Goal: Task Accomplishment & Management: Manage account settings

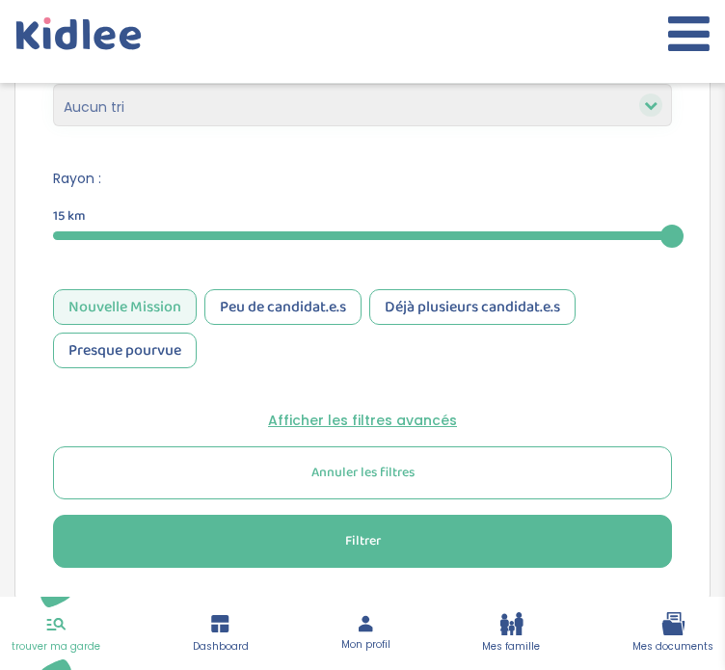
scroll to position [882, 0]
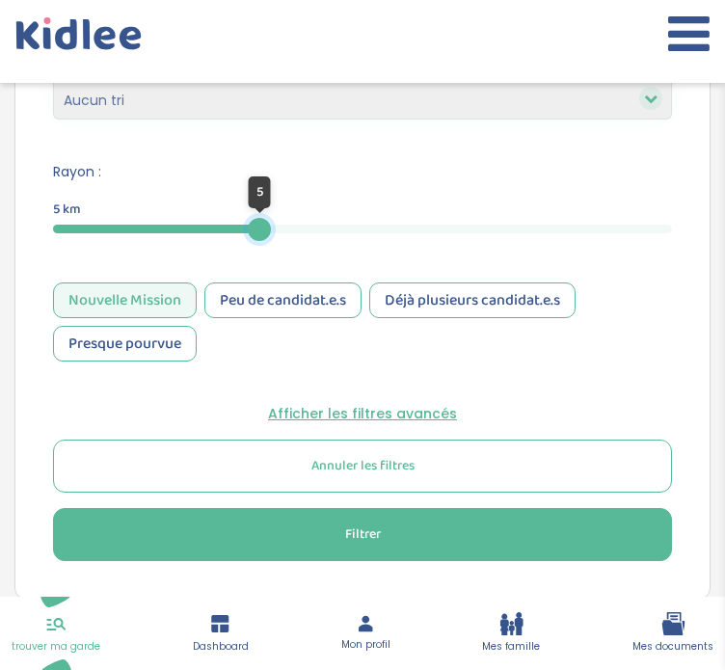
drag, startPoint x: 670, startPoint y: 233, endPoint x: 258, endPoint y: 230, distance: 411.7
click at [258, 230] on div at bounding box center [259, 229] width 23 height 23
click at [363, 540] on span "Filtrer" at bounding box center [363, 535] width 36 height 20
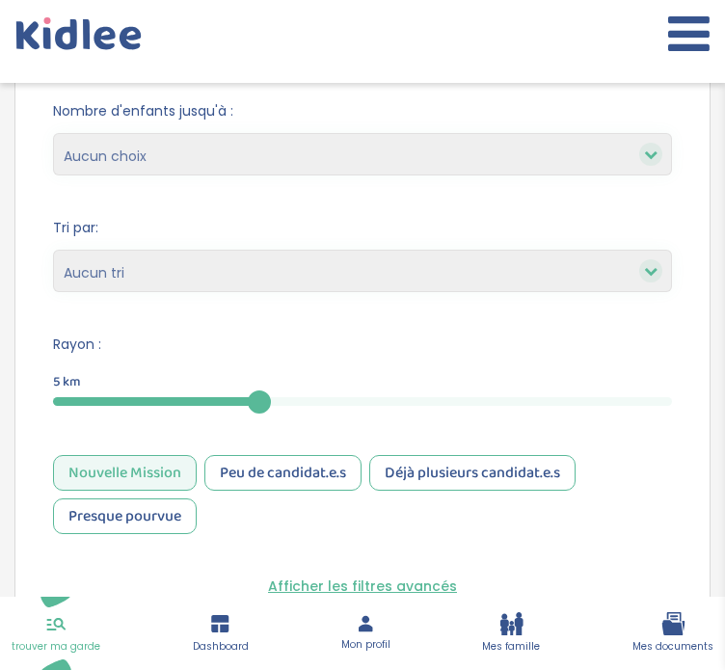
scroll to position [709, 0]
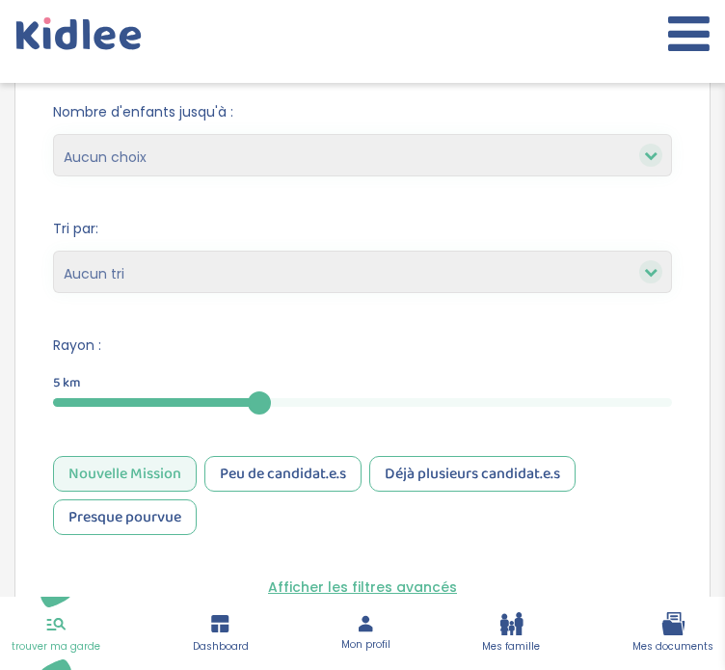
click at [175, 467] on div "Nouvelle Mission" at bounding box center [125, 474] width 144 height 36
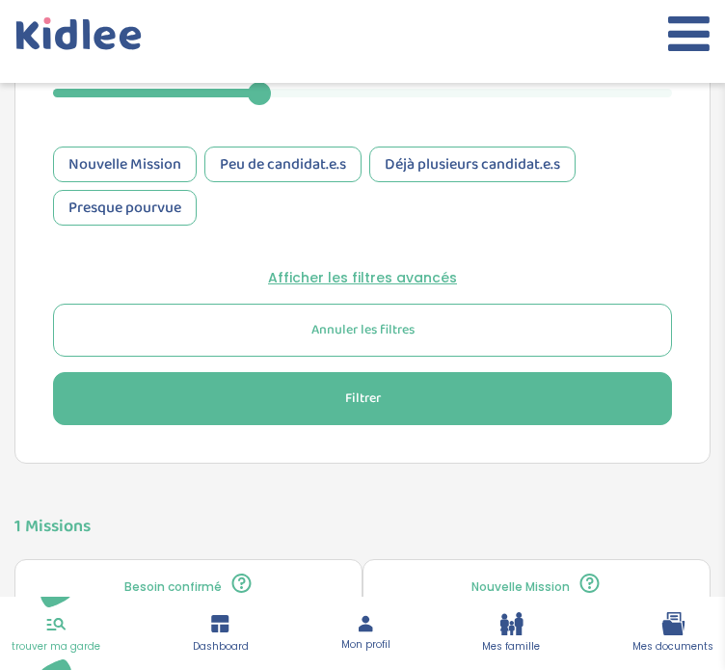
scroll to position [1064, 0]
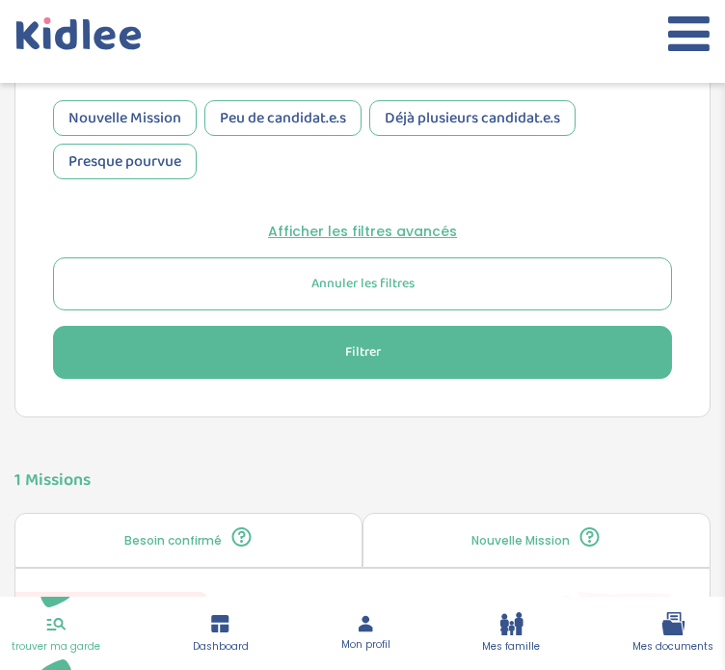
click at [379, 344] on span "Filtrer" at bounding box center [363, 352] width 36 height 20
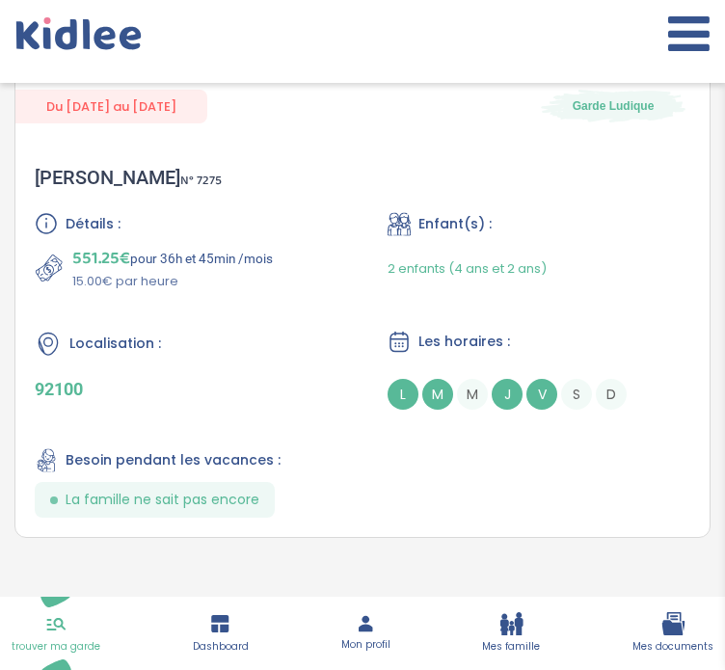
scroll to position [2225, 0]
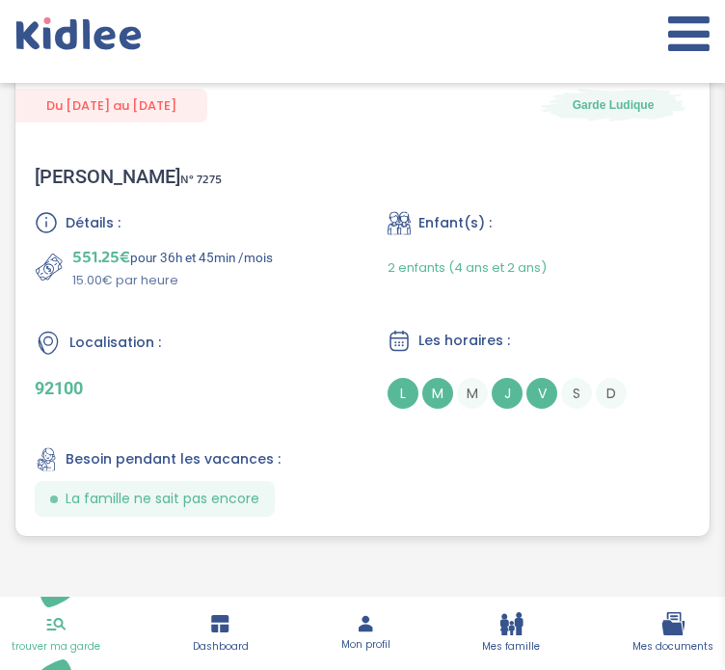
click at [304, 406] on div "Détails : 551.25€ pour 36h et 45min /mois 15.00€ par heure Enfant(s) : 2 enfant…" at bounding box center [363, 364] width 656 height 306
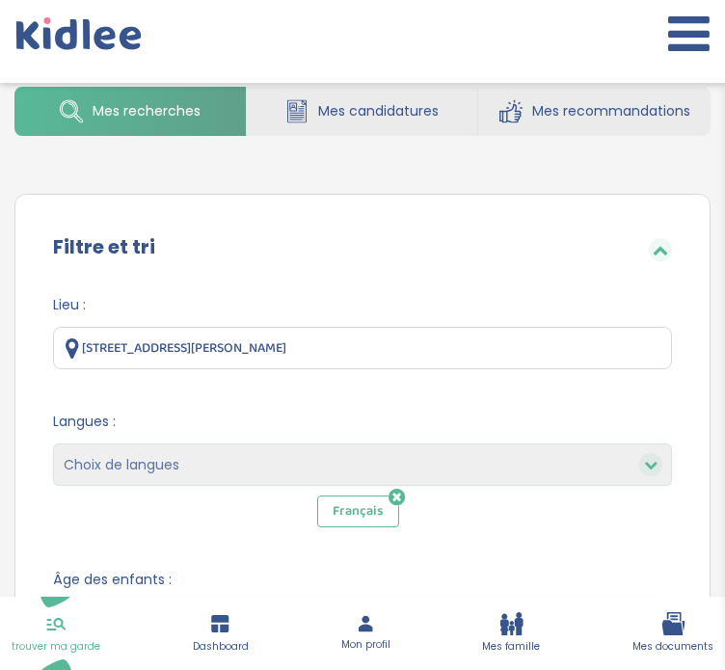
scroll to position [82, 0]
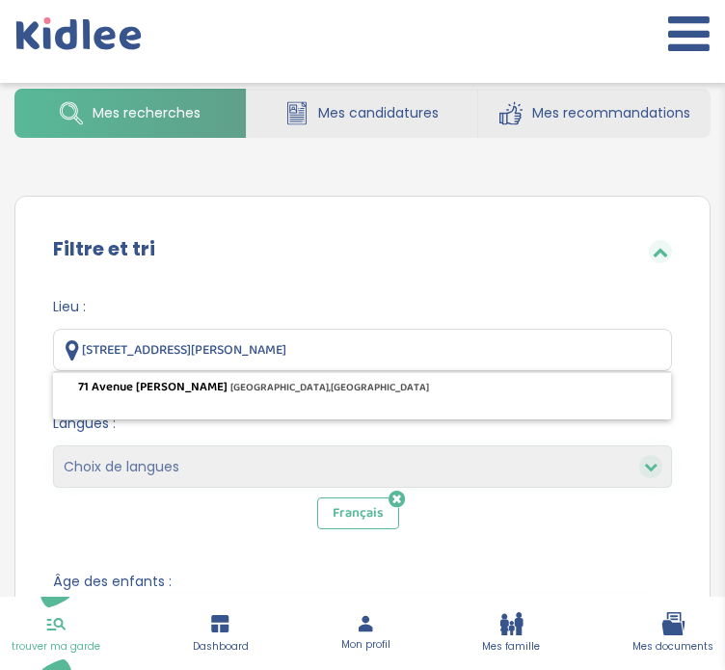
drag, startPoint x: 440, startPoint y: 342, endPoint x: 62, endPoint y: 326, distance: 378.3
click at [62, 326] on div "Lieu : 71 Avenue Édouard Vaillant, Boulogne-Billancourt, France" at bounding box center [362, 334] width 619 height 74
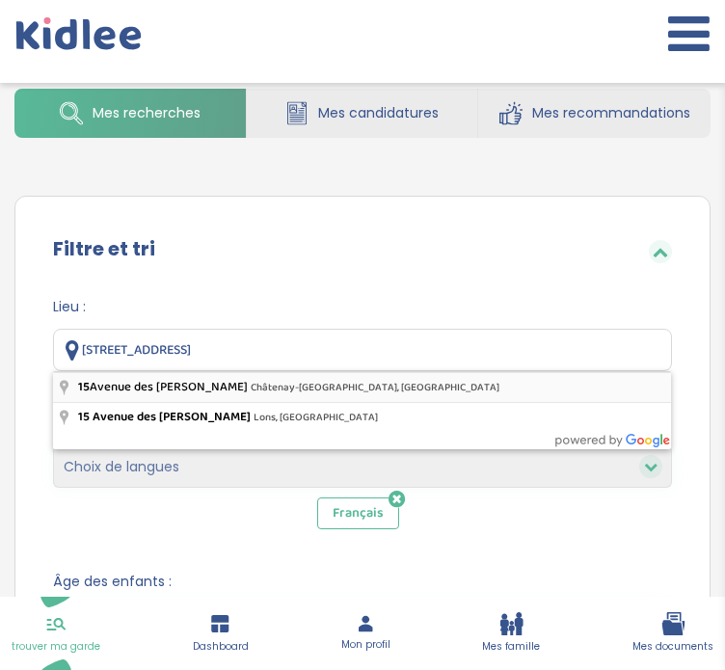
type input "15 Avenue des Frères Montgolfier, Châtenay-Malabry, France"
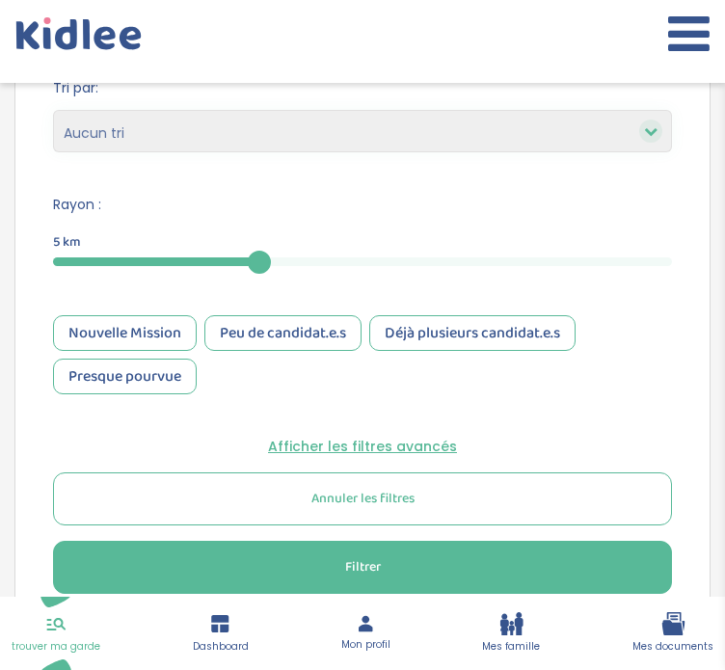
scroll to position [851, 0]
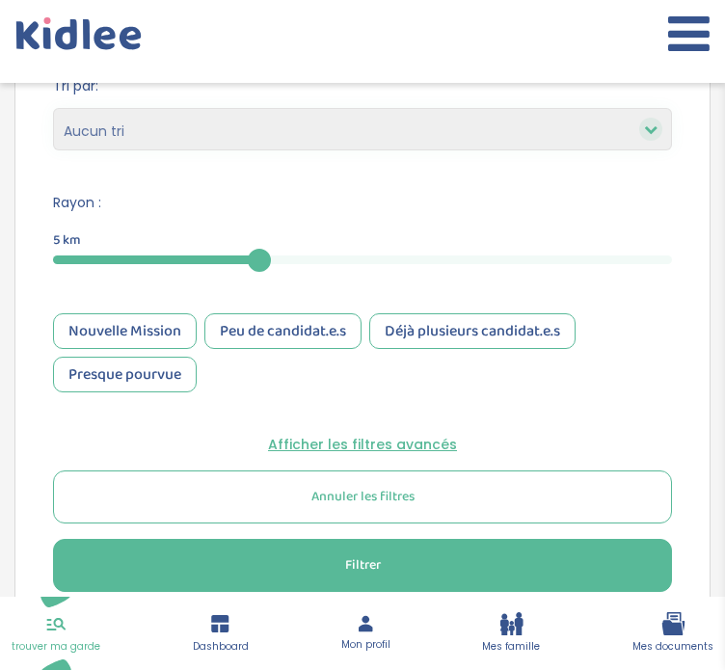
click at [342, 562] on button "Filtrer" at bounding box center [362, 565] width 619 height 53
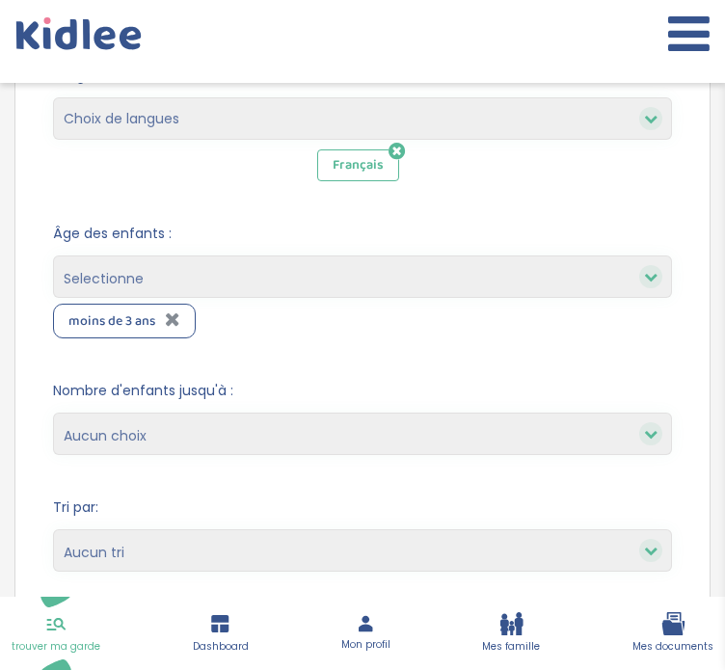
scroll to position [428, 0]
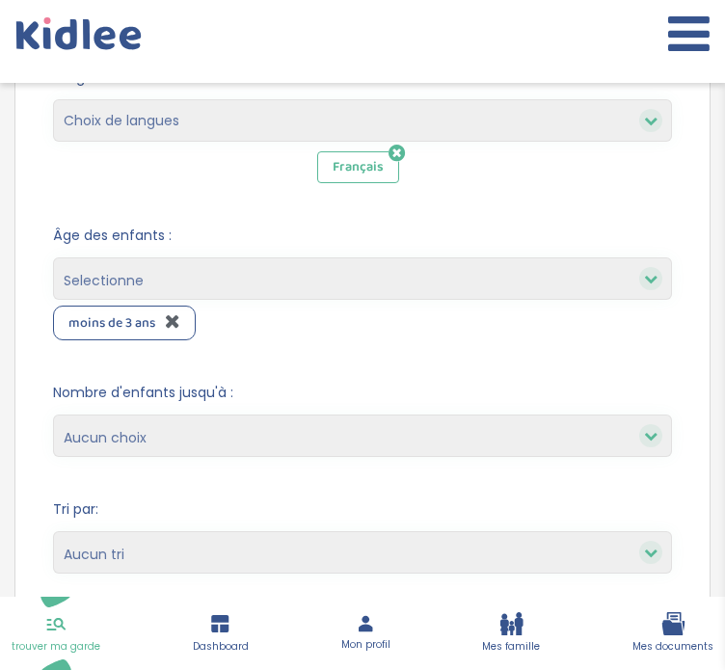
click at [165, 317] on icon at bounding box center [172, 320] width 15 height 19
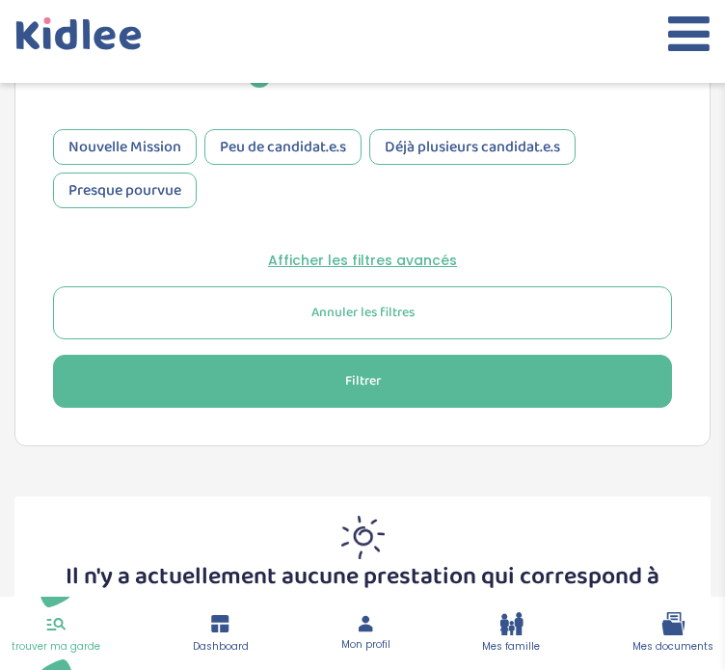
scroll to position [996, 0]
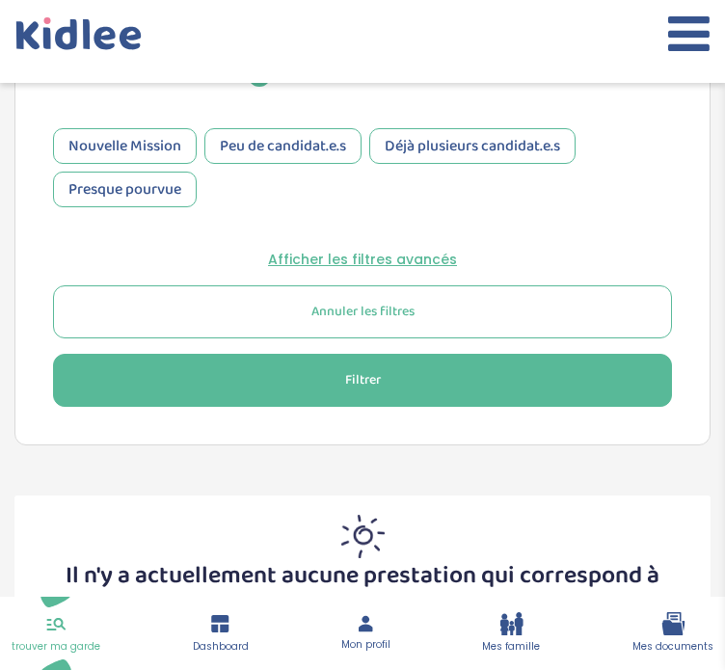
click at [239, 354] on button "Filtrer" at bounding box center [362, 380] width 619 height 53
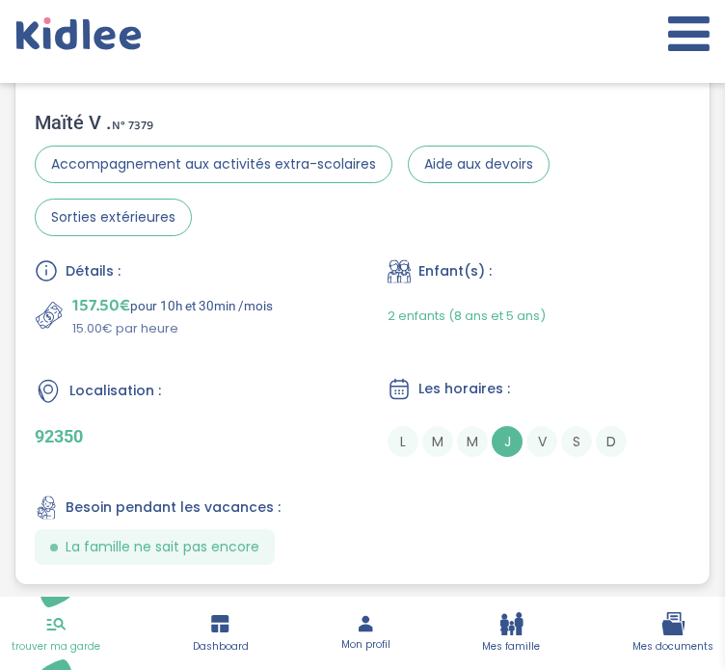
scroll to position [2179, 0]
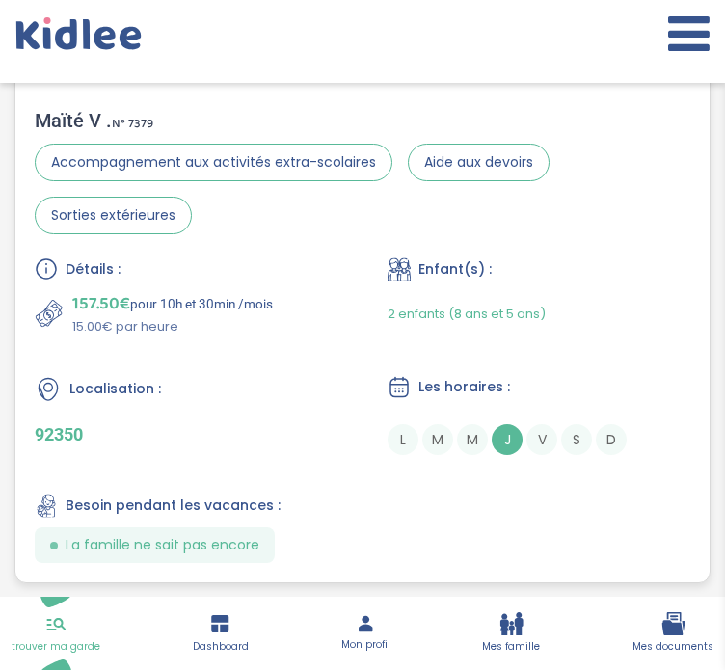
click at [553, 408] on div "Les horaires : L M M J V S D" at bounding box center [539, 415] width 303 height 80
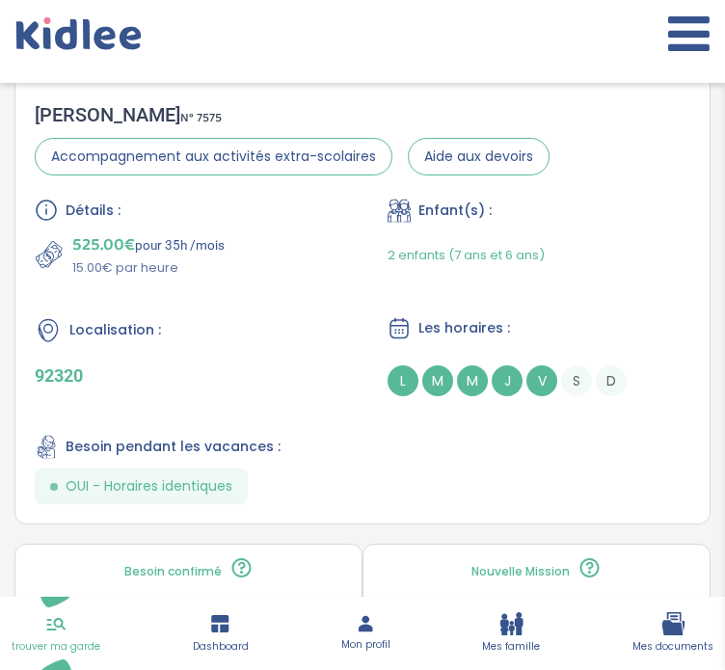
scroll to position [1581, 0]
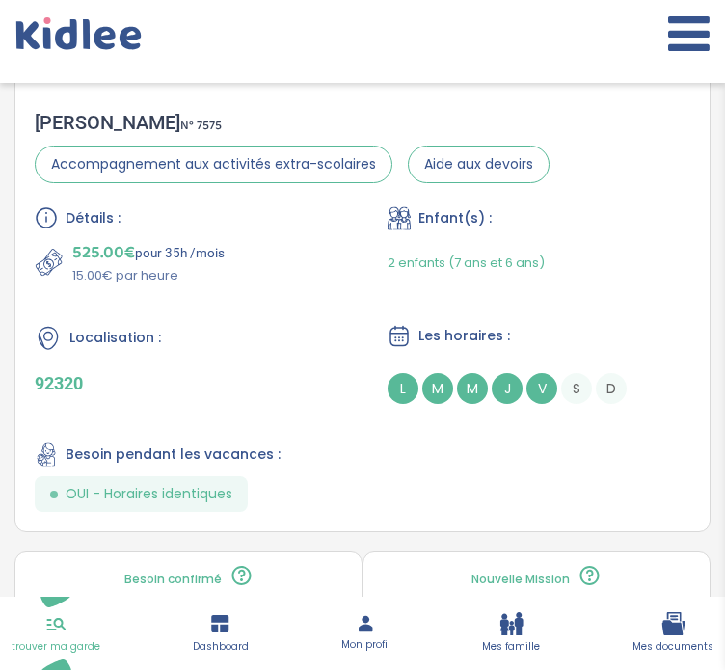
click at [548, 443] on div "Détails : 525.00€ pour 35h /mois 15.00€ par heure Enfant(s) : 2 enfants (7 ans …" at bounding box center [363, 359] width 656 height 306
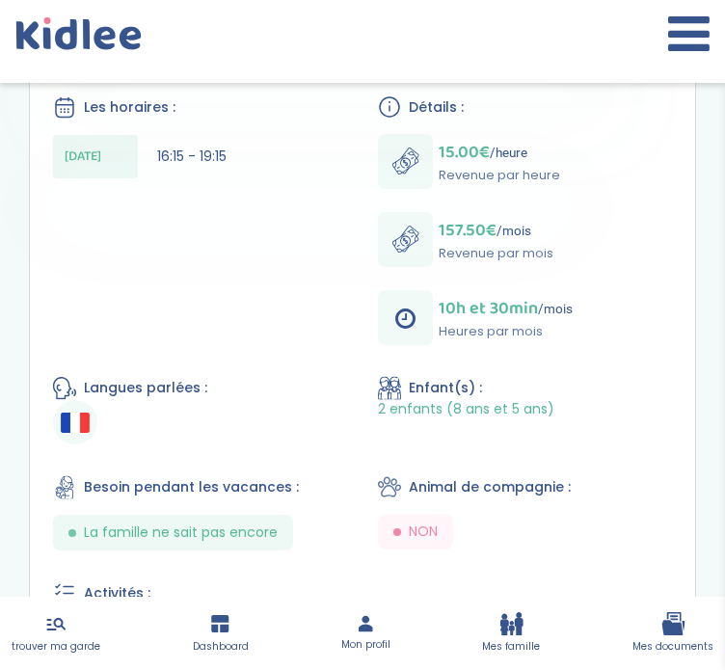
scroll to position [563, 0]
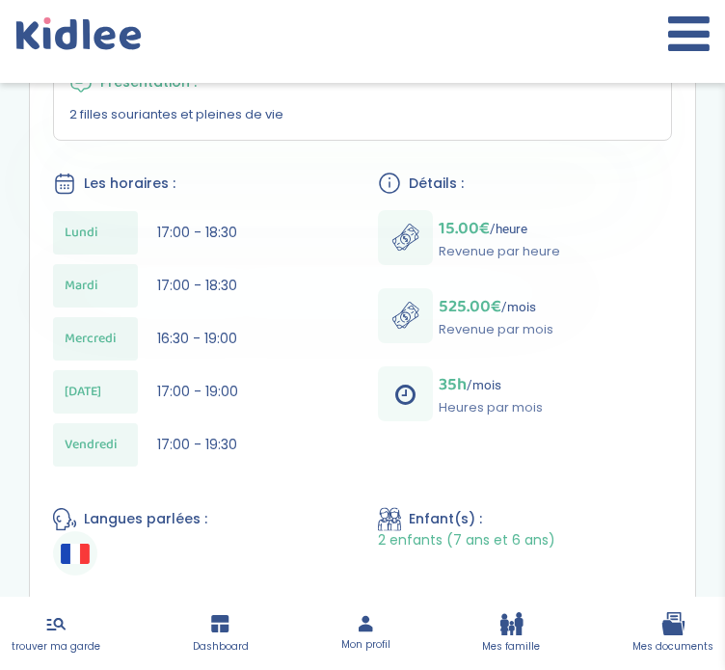
scroll to position [471, 0]
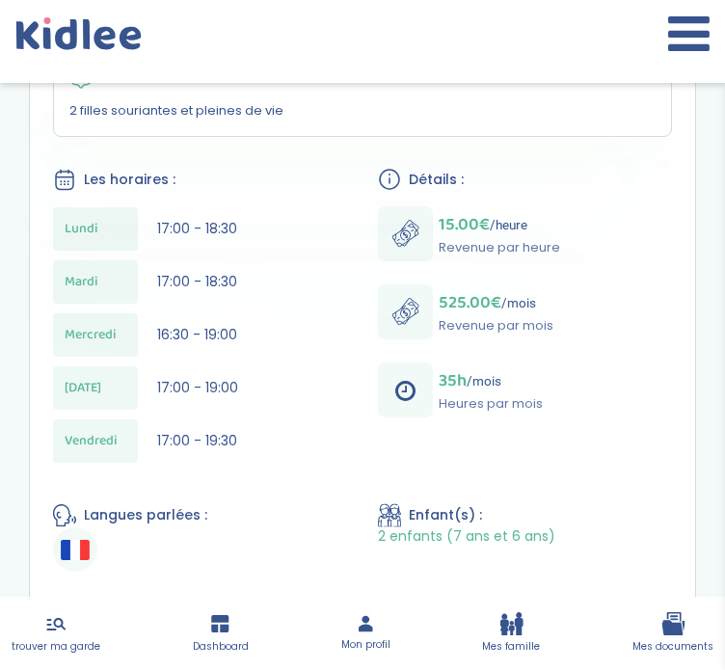
click at [671, 638] on link "Mes documents" at bounding box center [672, 633] width 81 height 42
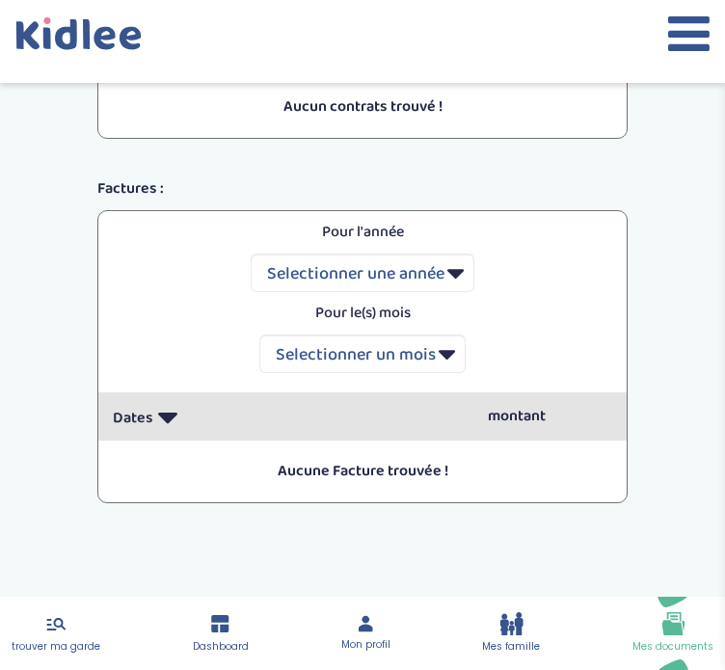
scroll to position [487, 0]
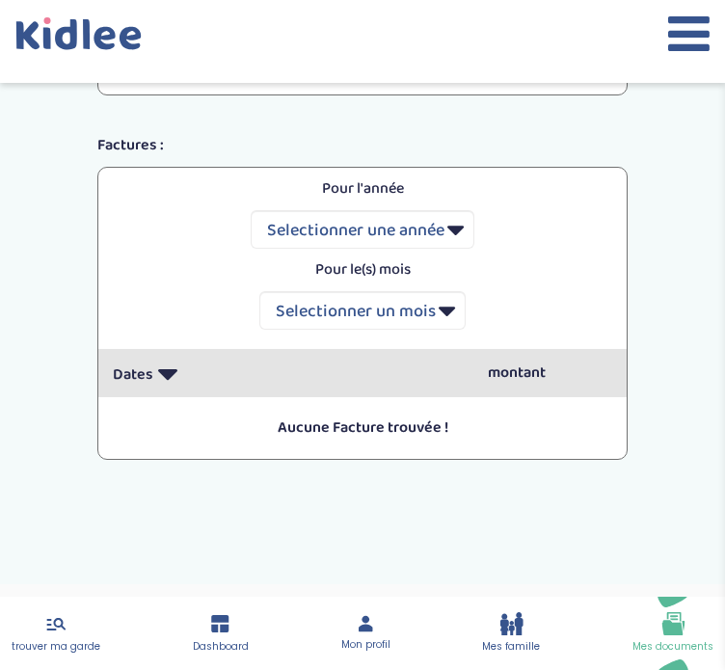
click at [516, 624] on icon at bounding box center [511, 623] width 24 height 23
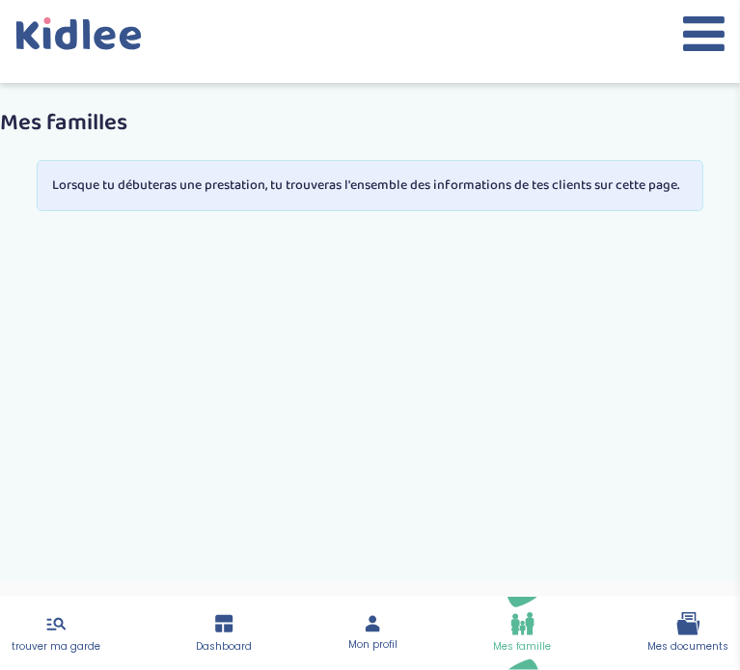
click at [376, 635] on link "Mon profil" at bounding box center [372, 633] width 49 height 39
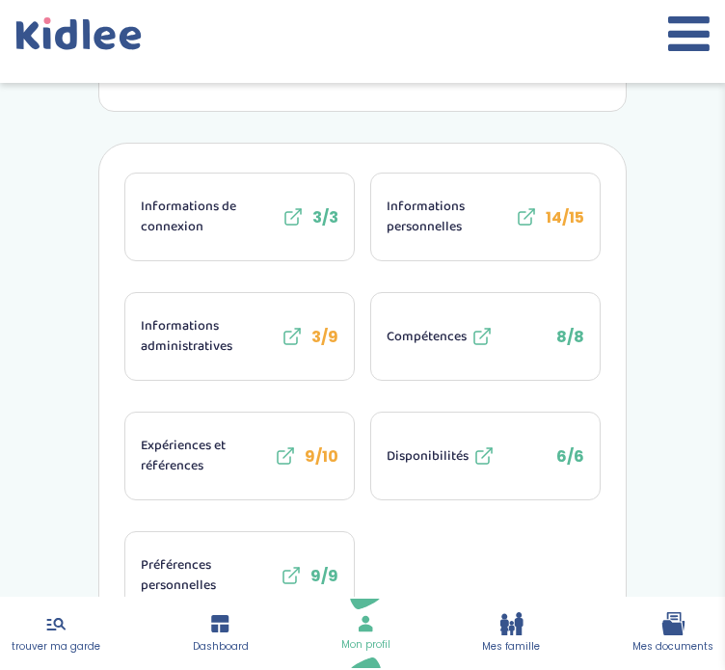
scroll to position [326, 0]
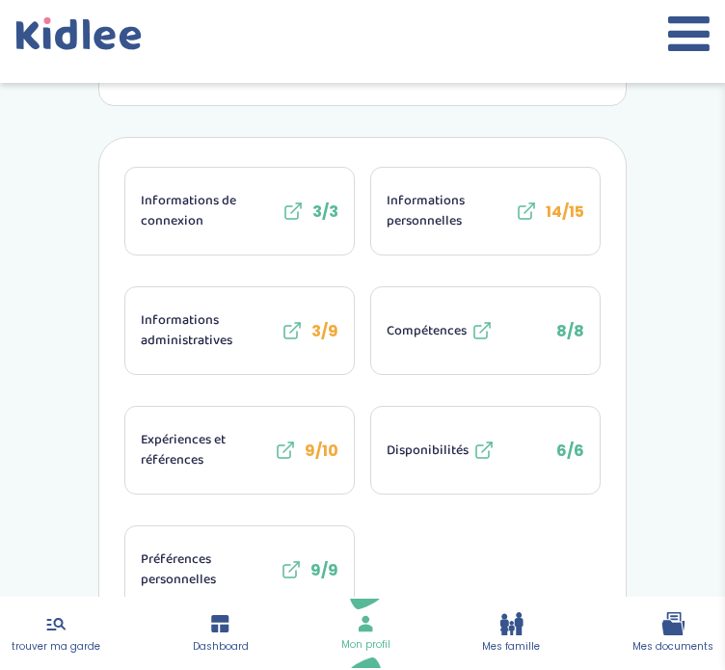
click at [441, 234] on button "Informations personnelles 14/15" at bounding box center [485, 211] width 229 height 87
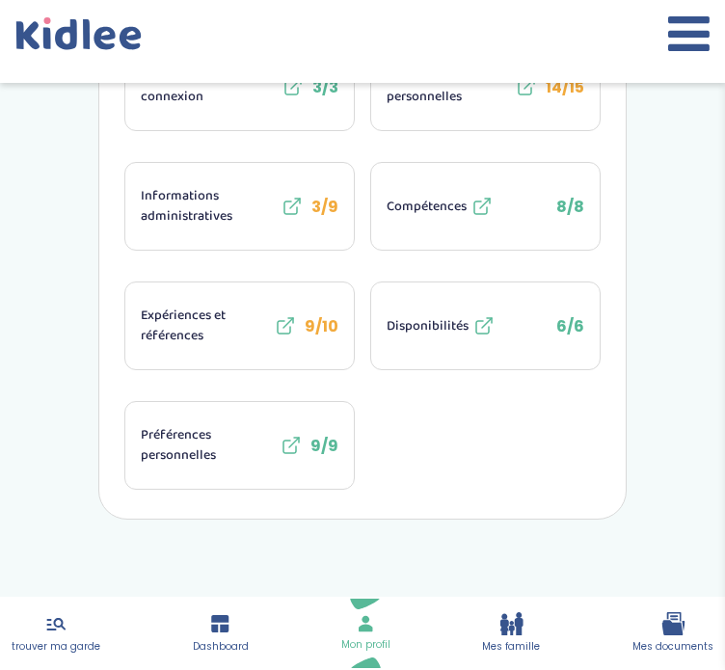
scroll to position [451, 0]
click at [184, 299] on button "Expériences et références 9/10" at bounding box center [239, 325] width 229 height 87
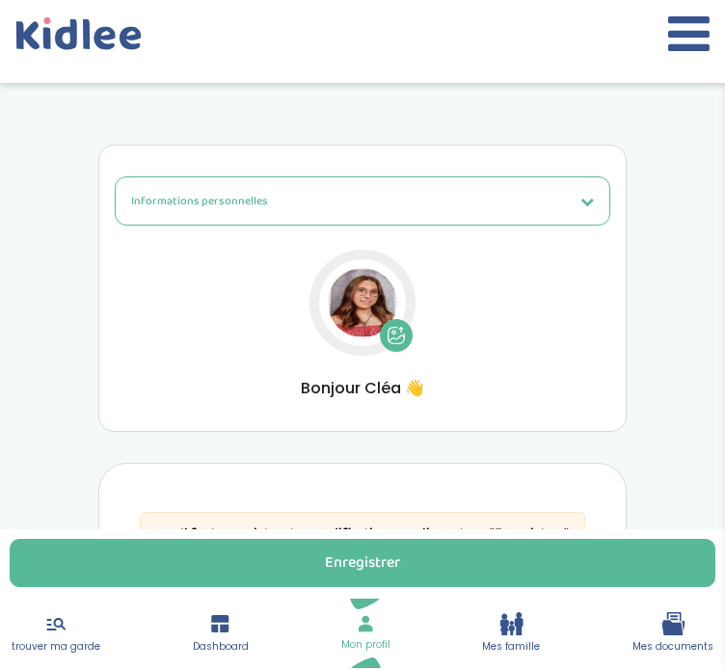
select select "1"
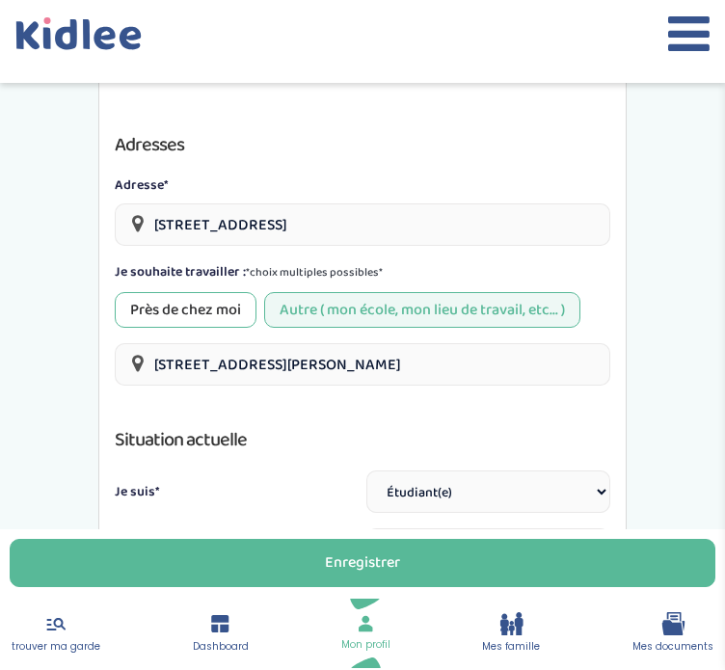
scroll to position [715, 0]
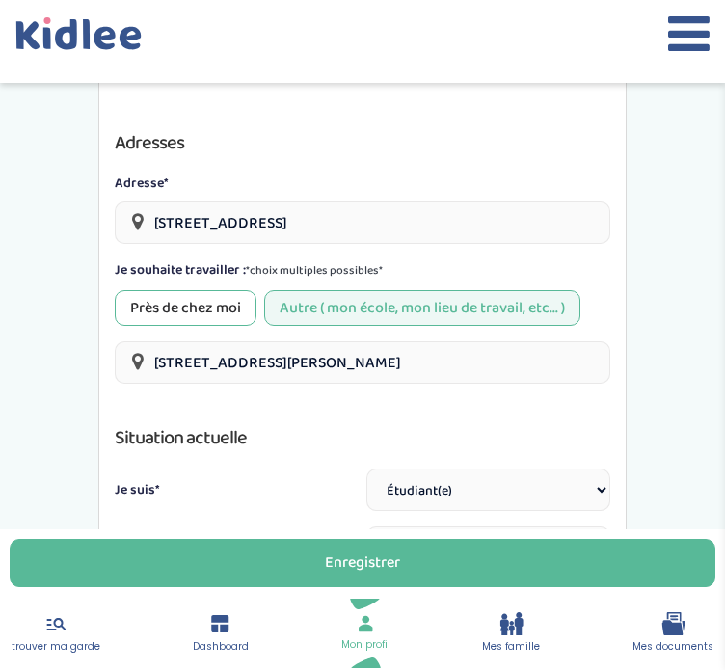
click at [449, 297] on div "Autre ( mon école, mon lieu de travail, etc... )" at bounding box center [422, 308] width 316 height 36
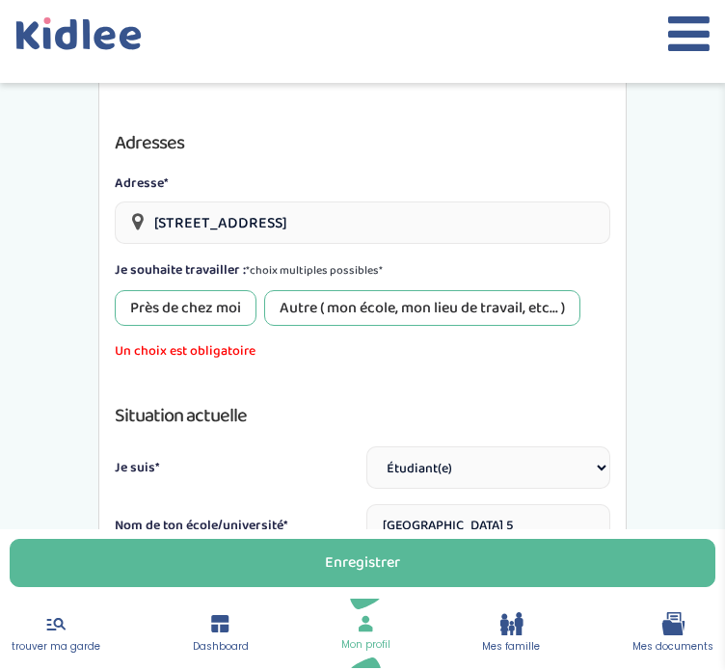
click at [214, 294] on div "Près de chez moi" at bounding box center [186, 308] width 142 height 36
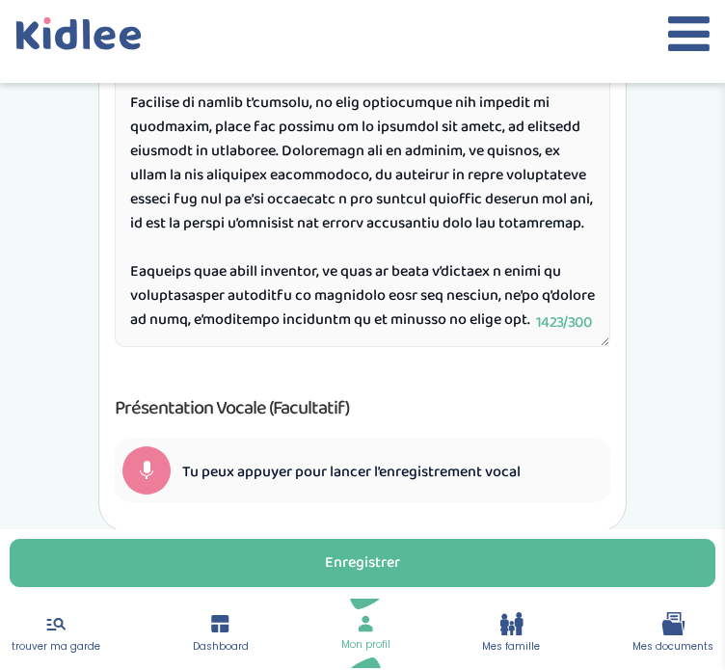
scroll to position [1516, 0]
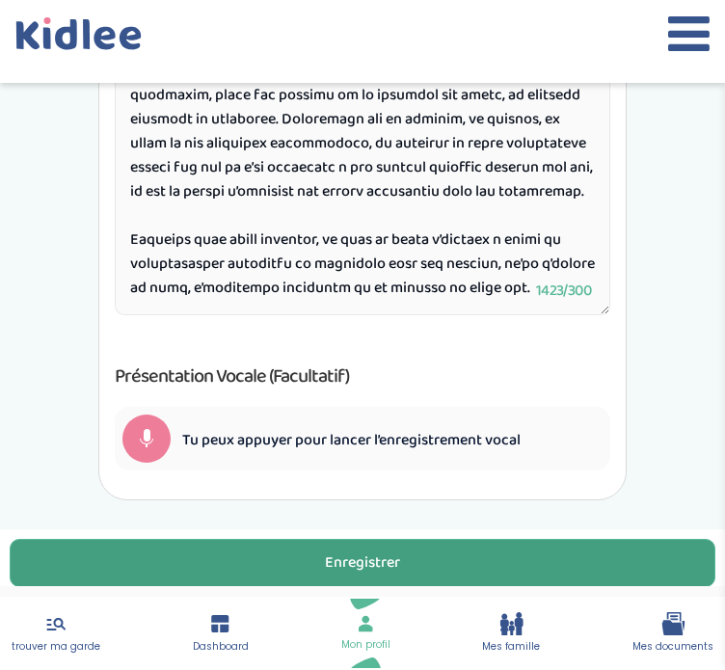
click at [389, 565] on div "Enregistrer" at bounding box center [362, 563] width 75 height 22
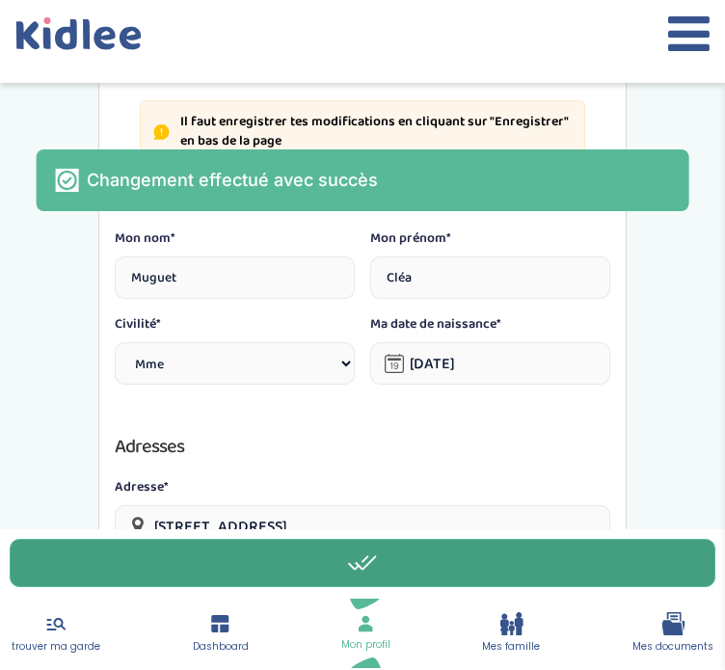
scroll to position [0, 0]
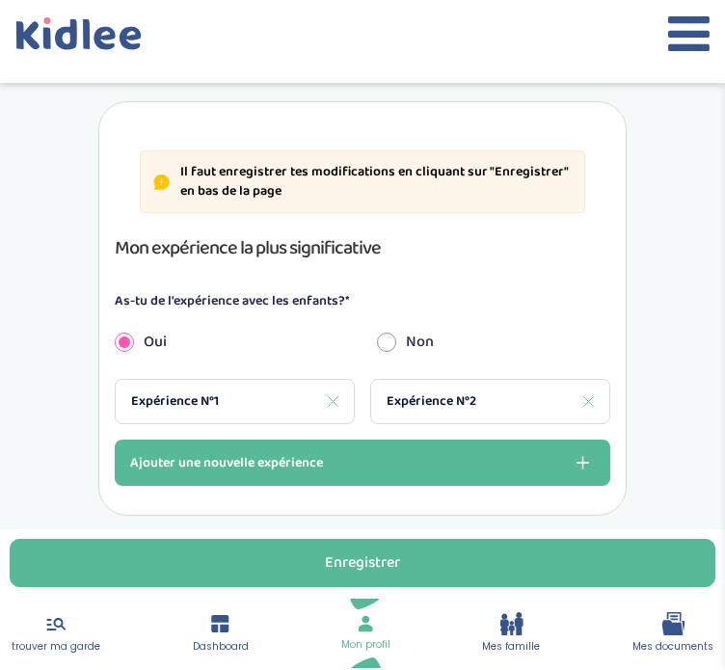
scroll to position [378, 0]
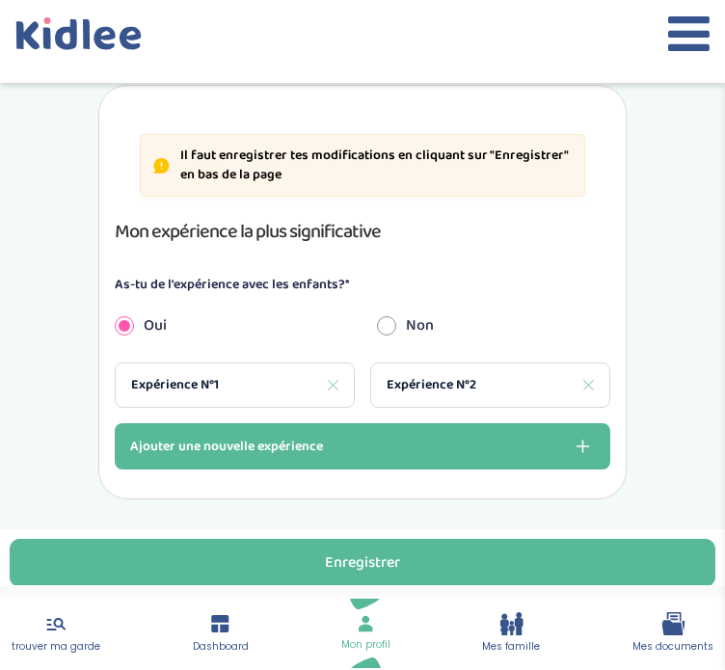
click at [230, 379] on div "Expérience N°1" at bounding box center [235, 385] width 240 height 45
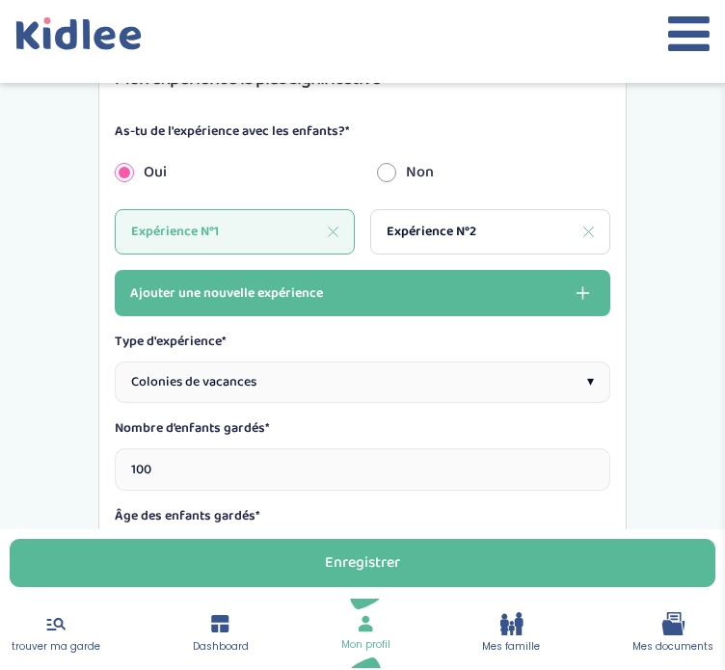
scroll to position [525, 0]
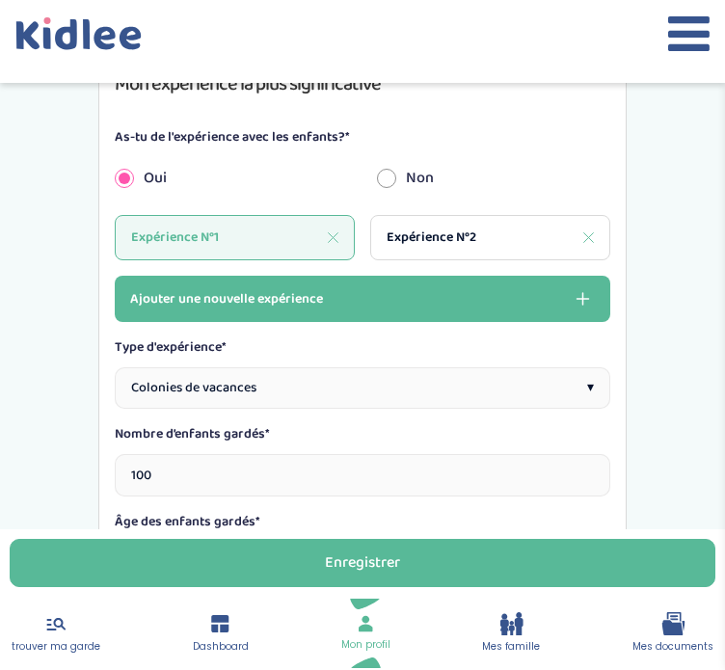
click at [434, 237] on span "Expérience N°2" at bounding box center [432, 238] width 90 height 20
type input "1"
type input "[DATE]"
type textarea "enfant de 6 ans"
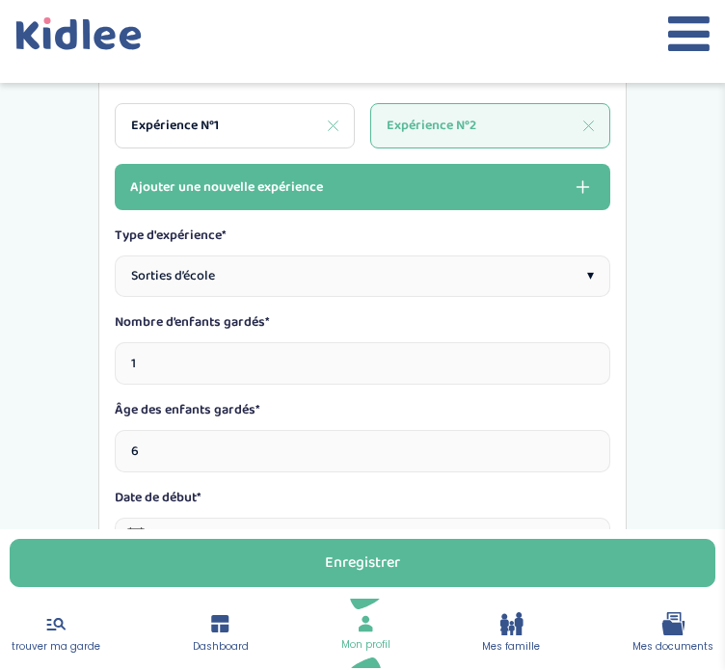
scroll to position [641, 0]
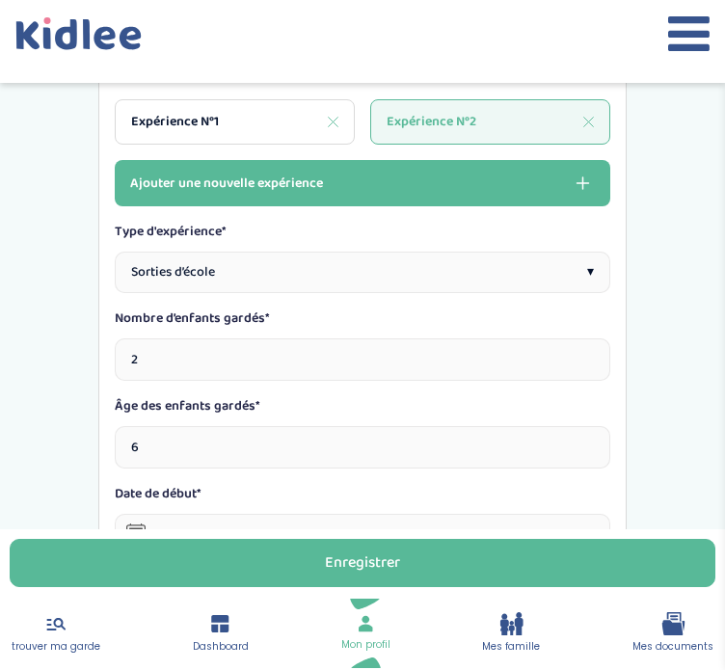
click at [589, 346] on input "2" at bounding box center [363, 359] width 496 height 42
click at [589, 346] on input "3" at bounding box center [363, 359] width 496 height 42
type input "2"
click at [590, 358] on input "2" at bounding box center [363, 359] width 496 height 42
click at [231, 443] on input "number" at bounding box center [235, 447] width 241 height 42
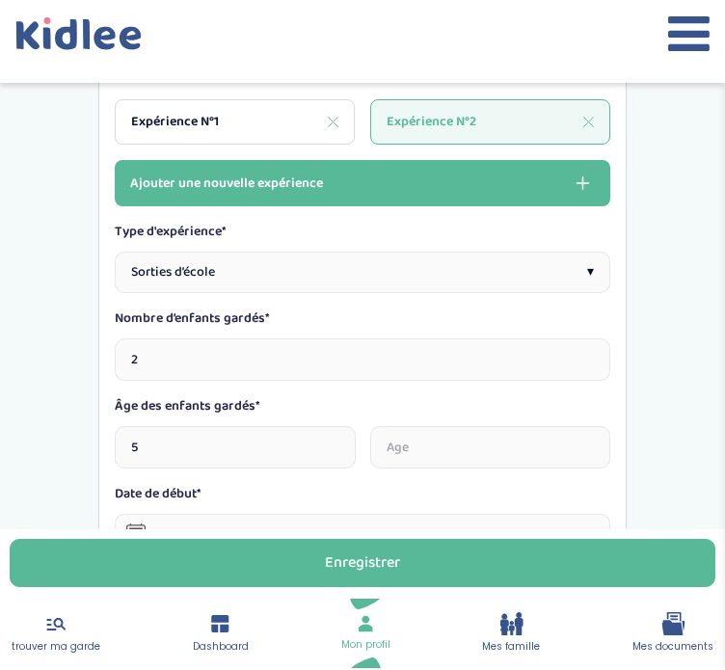
type input "5"
click at [393, 446] on input "number" at bounding box center [490, 447] width 241 height 42
type input "4"
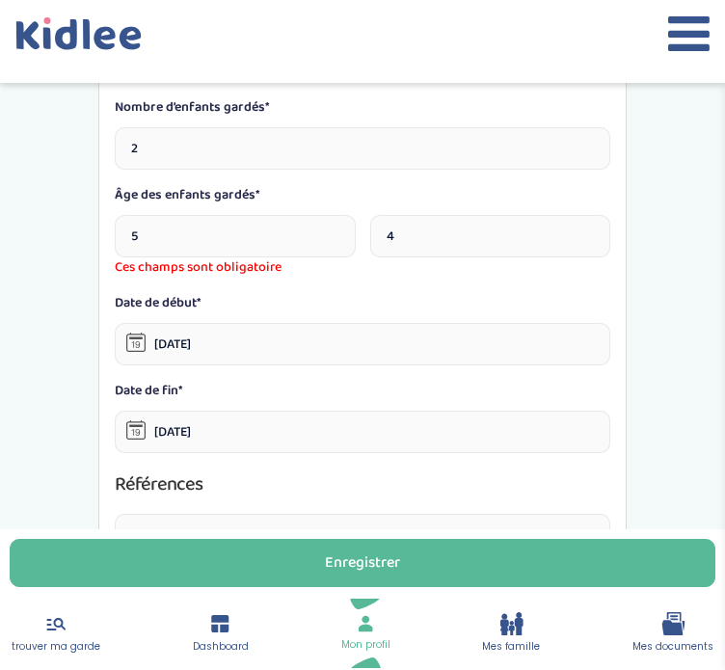
scroll to position [853, 0]
type input "7"
click at [392, 292] on div "Date de début* [DATE]" at bounding box center [363, 328] width 496 height 72
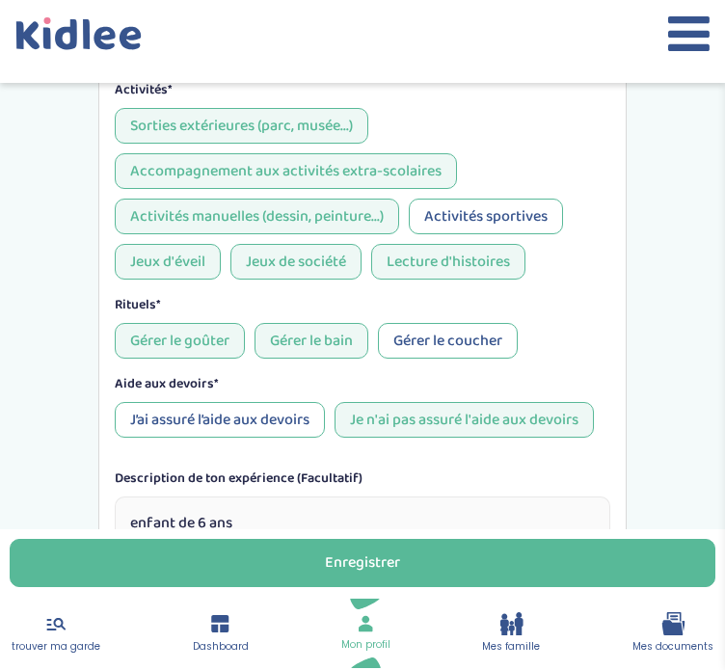
scroll to position [1622, 0]
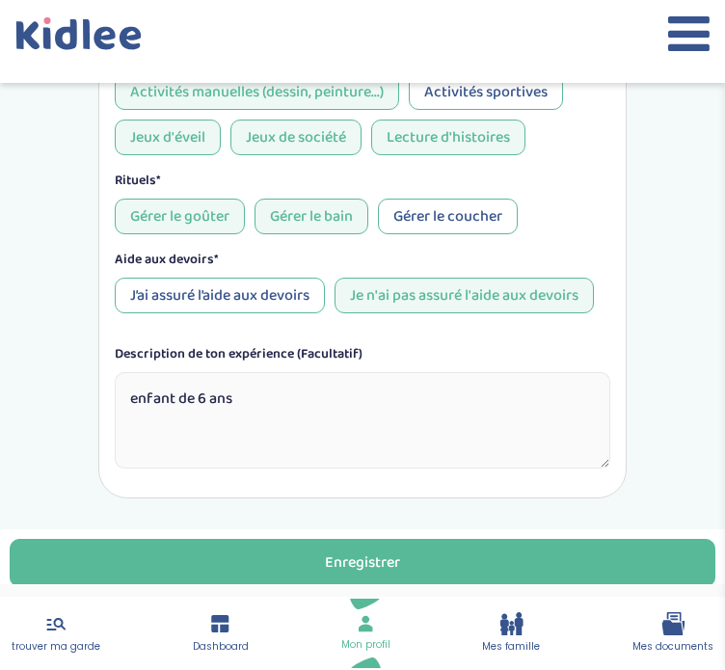
drag, startPoint x: 243, startPoint y: 395, endPoint x: 128, endPoint y: 389, distance: 114.9
click at [128, 389] on textarea "enfant de 6 ans" at bounding box center [363, 420] width 496 height 96
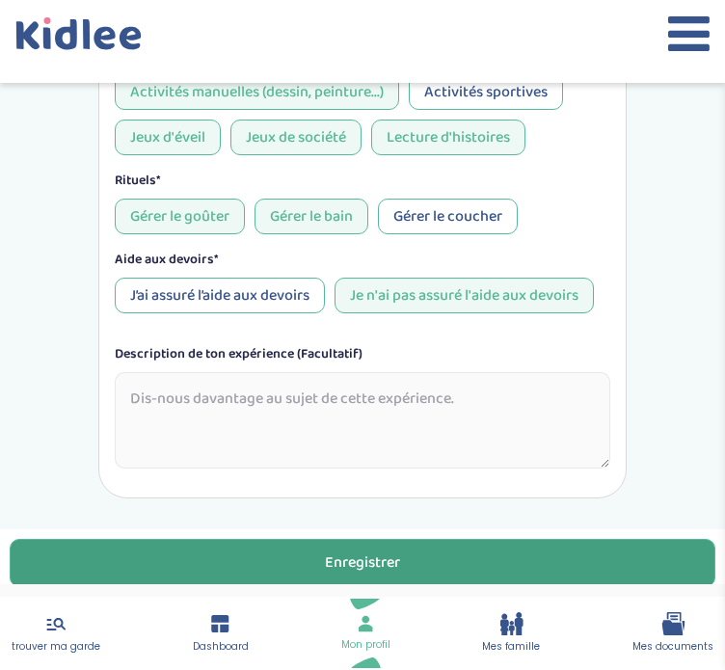
click at [359, 569] on div "Enregistrer" at bounding box center [362, 563] width 75 height 22
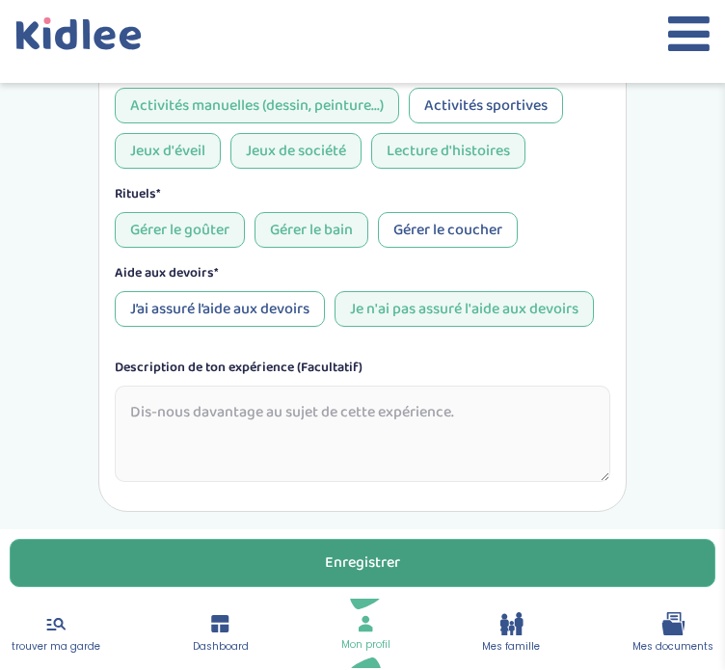
scroll to position [1685, 0]
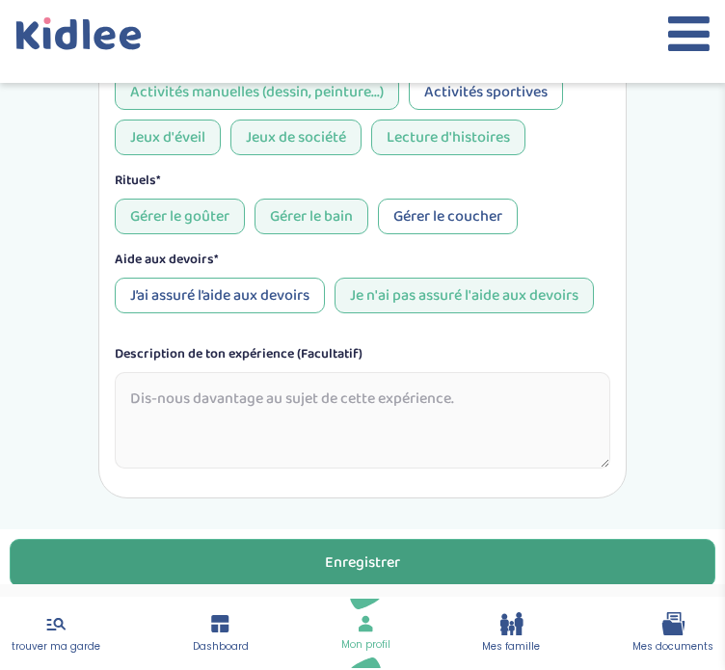
click at [349, 555] on div "Enregistrer" at bounding box center [362, 563] width 75 height 22
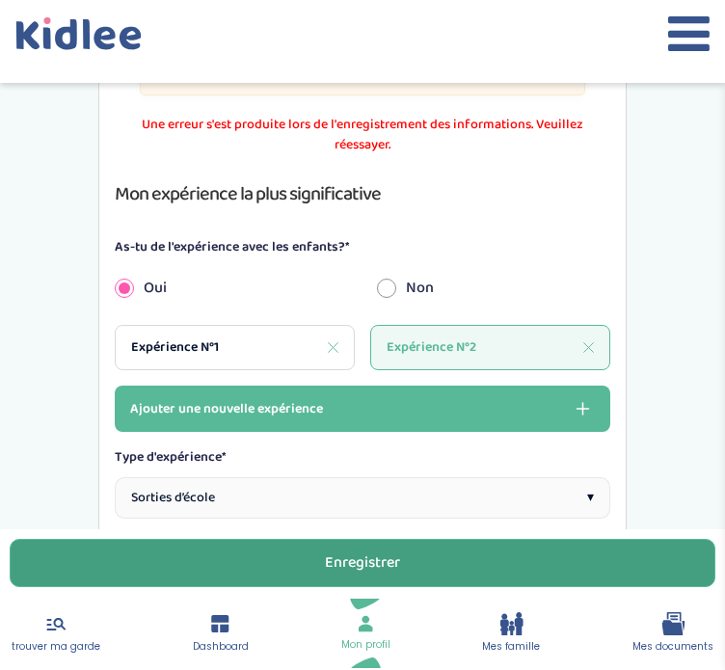
scroll to position [461, 0]
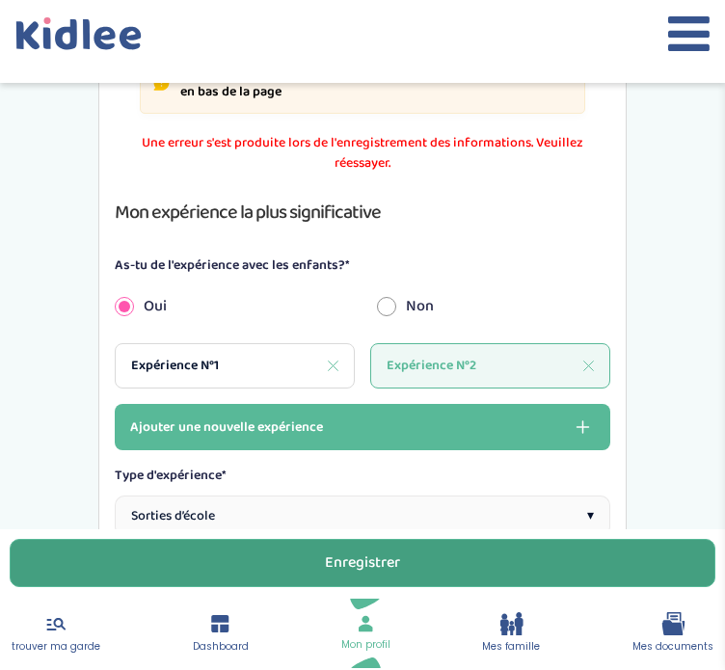
click at [226, 347] on div "Expérience N°1" at bounding box center [235, 365] width 240 height 45
type input "100"
type input "[DATE]"
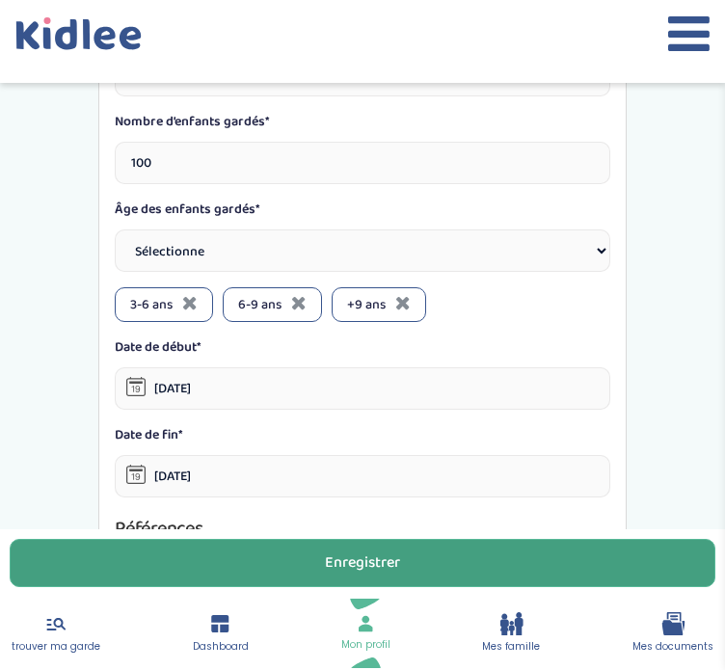
scroll to position [901, 0]
click at [238, 242] on select "Sélectionne 3-6 ans 6-9 ans +9 ans" at bounding box center [363, 251] width 496 height 42
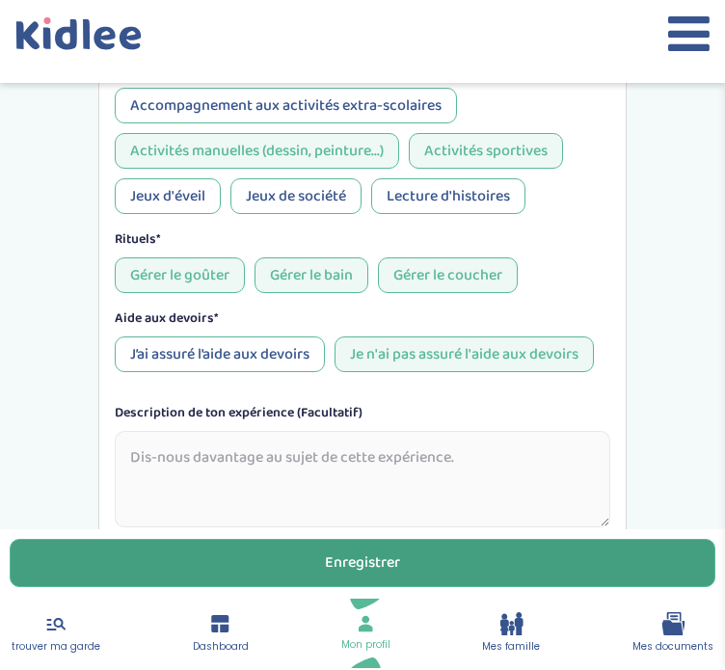
scroll to position [1735, 0]
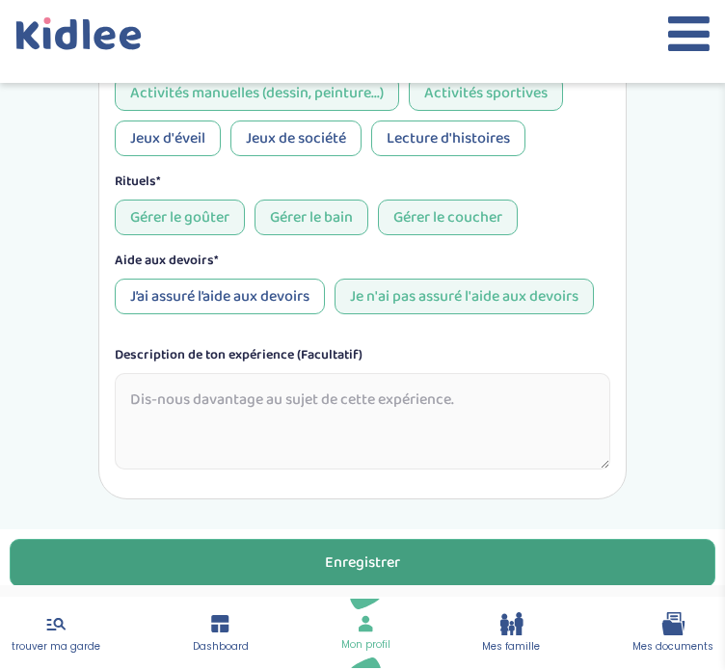
click at [390, 544] on button "Enregistrer" at bounding box center [363, 563] width 706 height 48
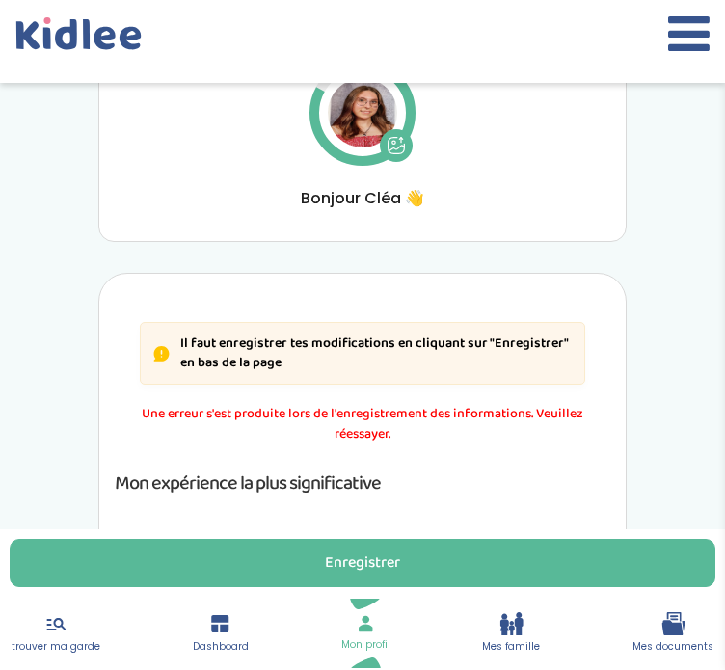
scroll to position [188, 0]
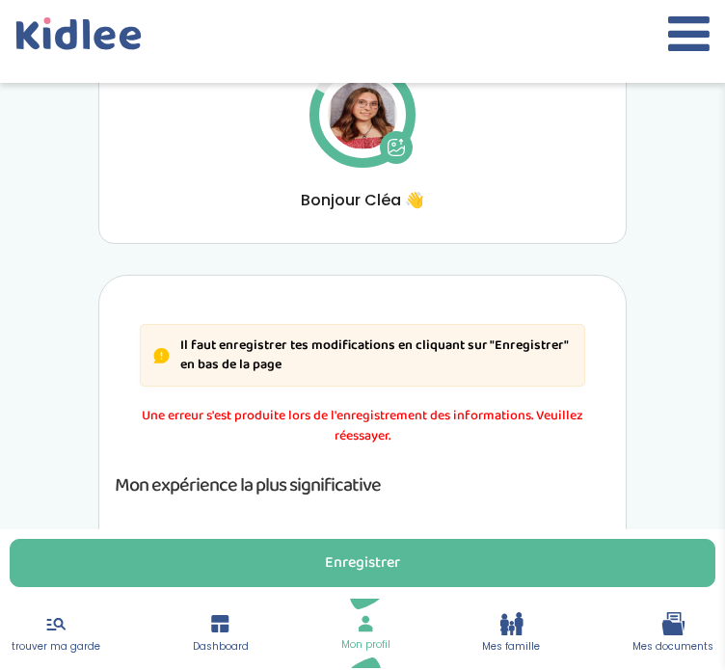
click at [441, 376] on div "Il faut enregistrer tes modifications en cliquant sur "Enregistrer" en bas de l…" at bounding box center [363, 355] width 446 height 63
click at [200, 635] on link "Dashboard" at bounding box center [221, 633] width 56 height 42
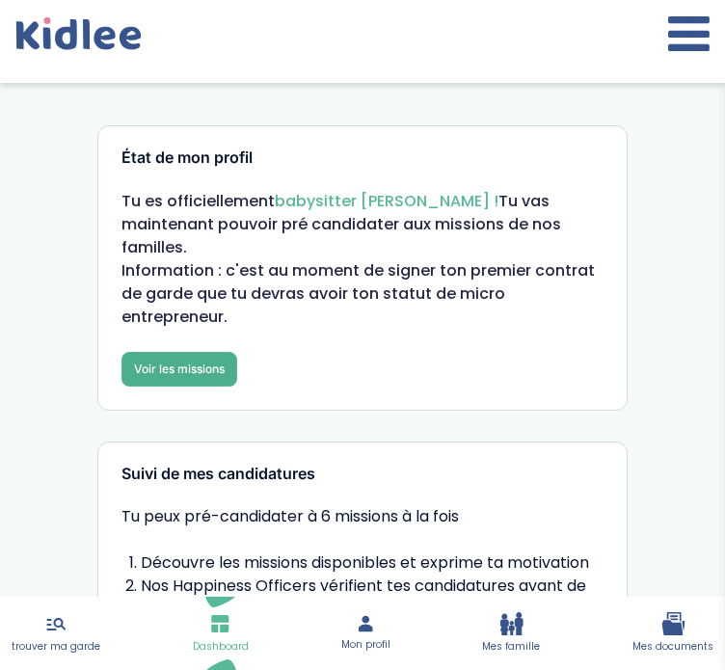
click at [177, 352] on link "Voir les missions" at bounding box center [179, 369] width 116 height 35
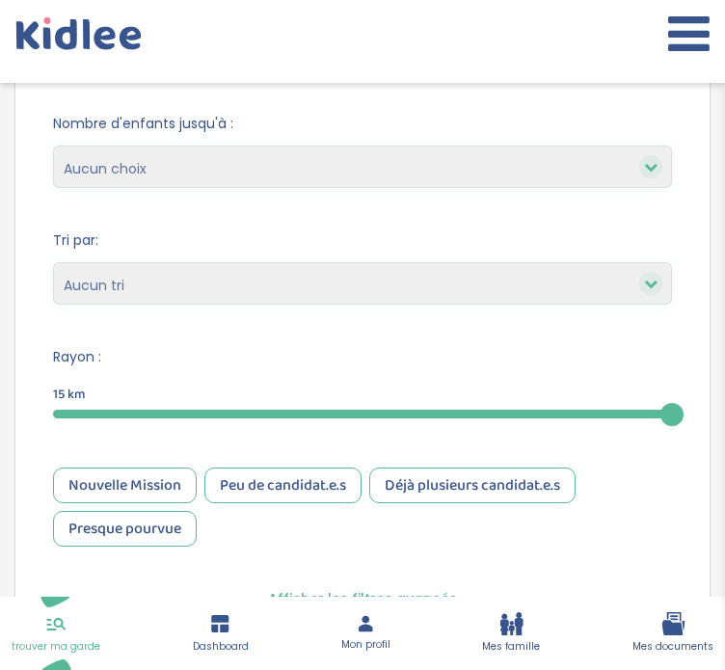
scroll to position [689, 0]
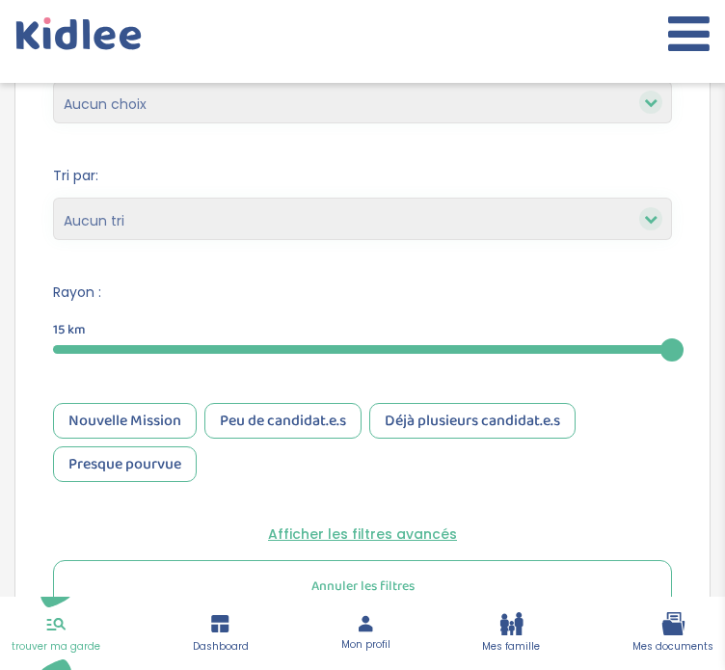
click at [207, 340] on div "15" at bounding box center [362, 349] width 619 height 22
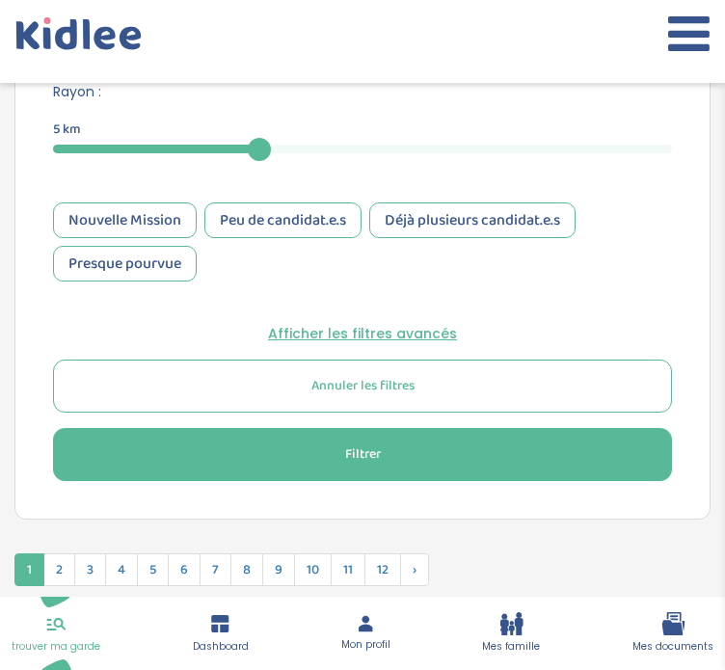
scroll to position [935, 0]
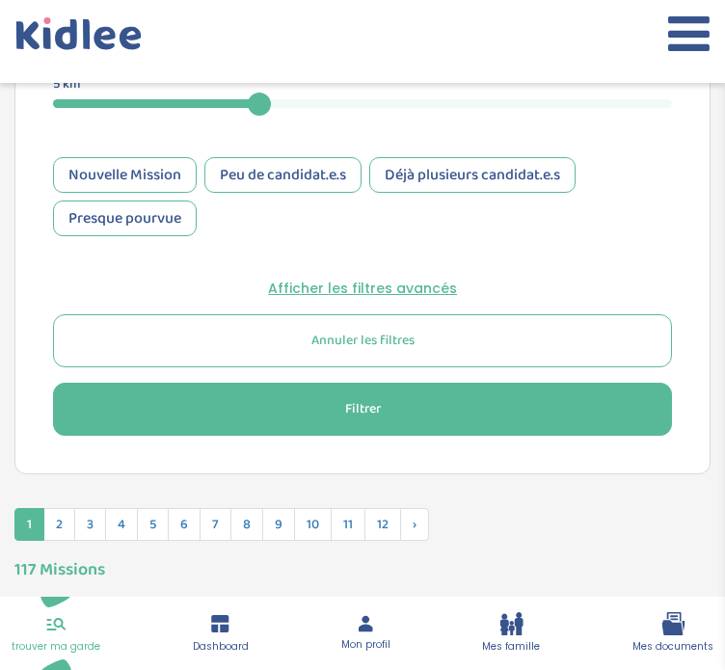
click at [356, 399] on span "Filtrer" at bounding box center [363, 409] width 36 height 20
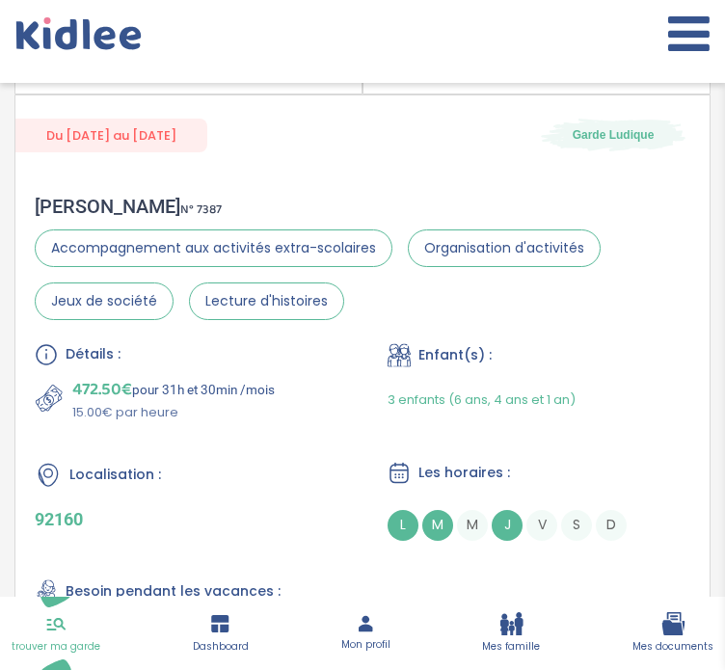
scroll to position [3309, 0]
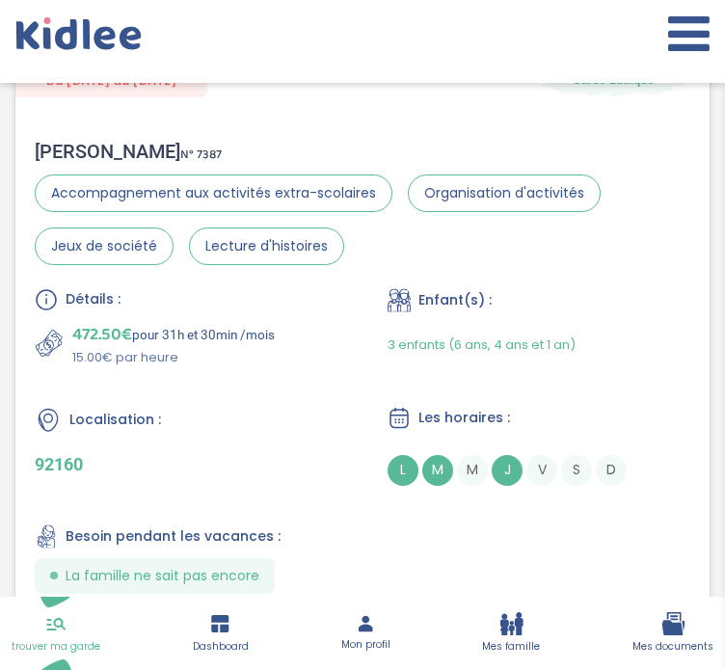
click at [329, 371] on div "Détails : 472.50€ pour 31h et 30min /mois 15.00€ par heure Enfant(s) : 3 enfant…" at bounding box center [363, 441] width 656 height 306
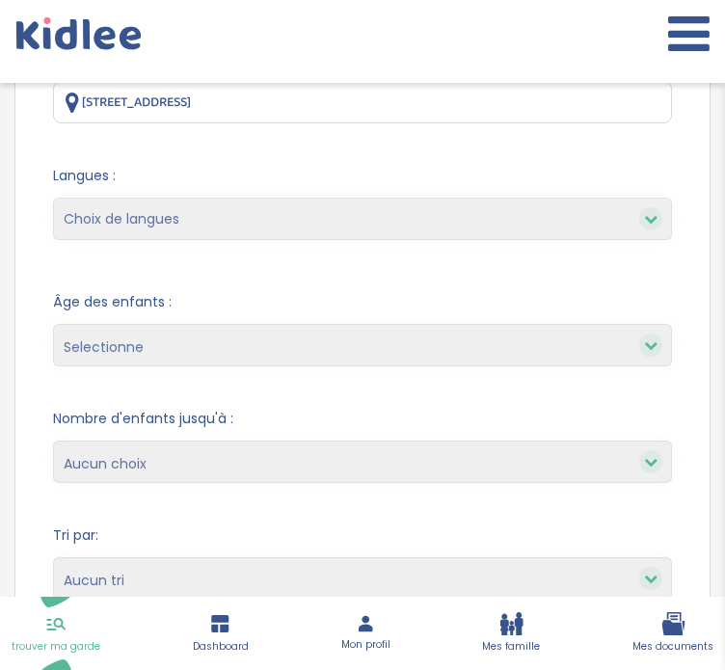
scroll to position [0, 0]
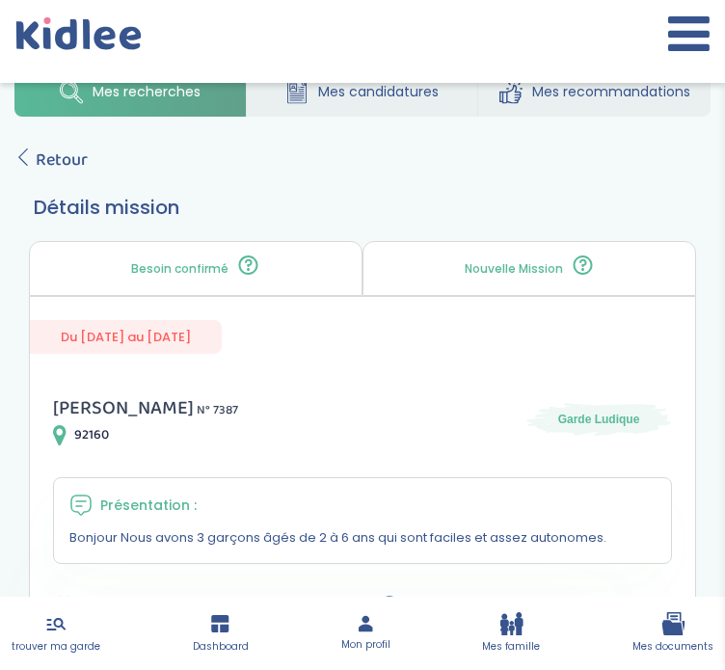
scroll to position [42, 0]
